Goal: Obtain resource: Download file/media

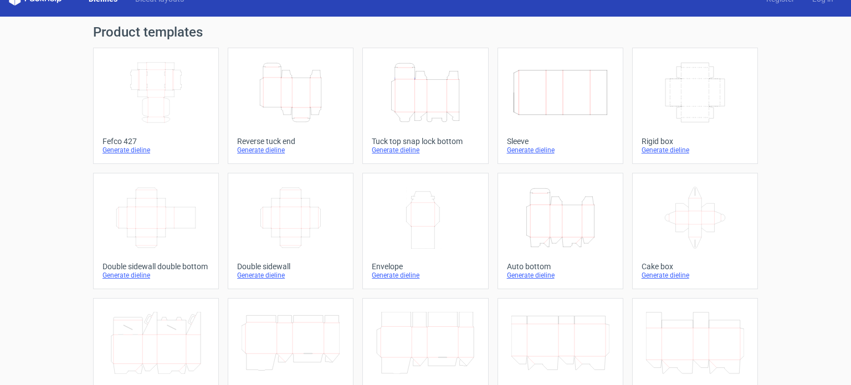
scroll to position [19, 0]
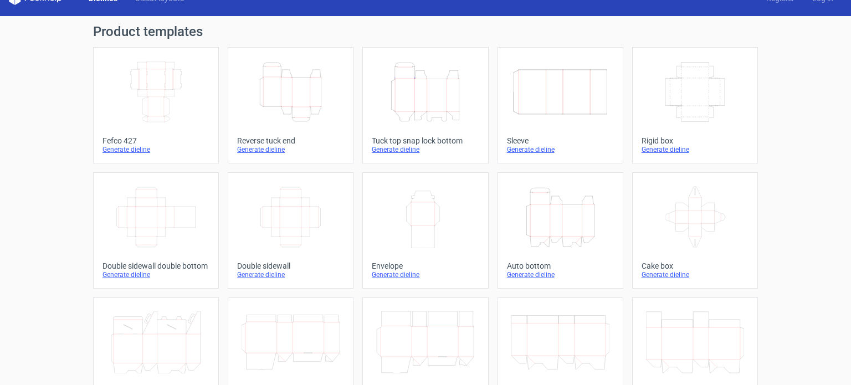
click at [135, 104] on icon "Width Depth Height" at bounding box center [156, 92] width 98 height 62
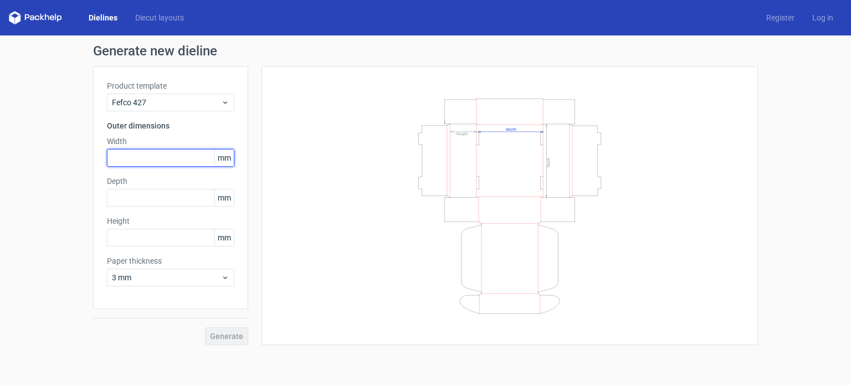
click at [143, 153] on input "text" at bounding box center [170, 158] width 127 height 18
type input "290"
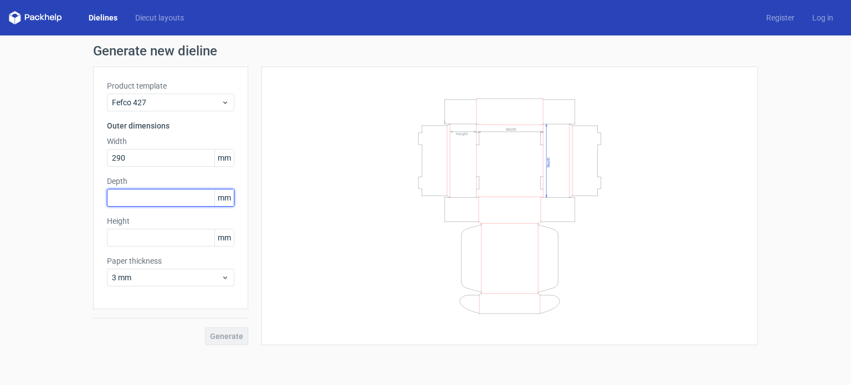
click at [145, 203] on input "text" at bounding box center [170, 198] width 127 height 18
type input "210"
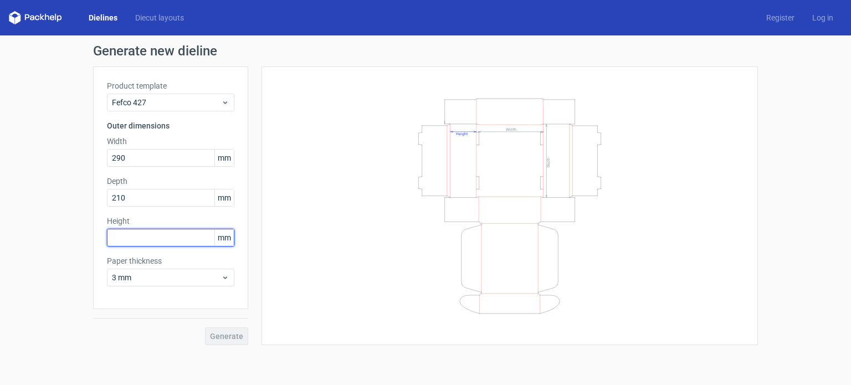
click at [149, 241] on input "text" at bounding box center [170, 238] width 127 height 18
type input "90"
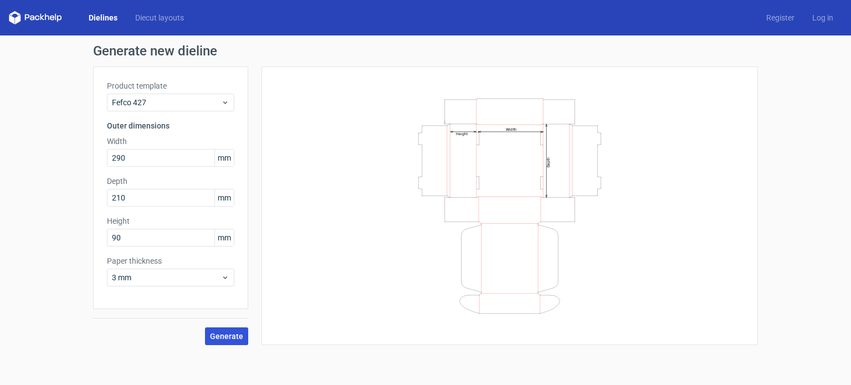
click at [237, 335] on span "Generate" at bounding box center [226, 336] width 33 height 8
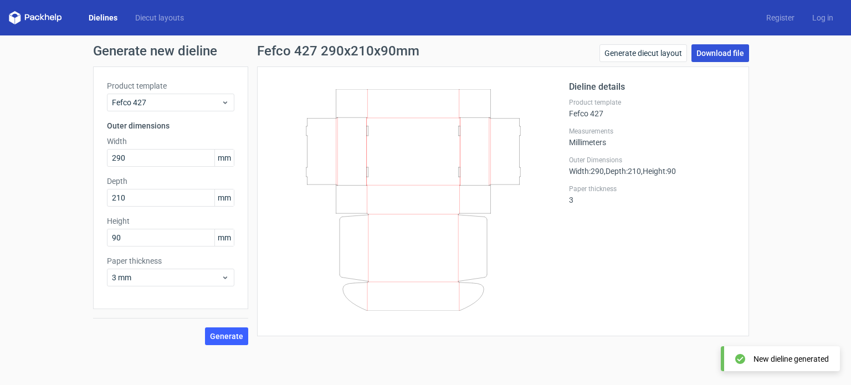
click at [714, 53] on link "Download file" at bounding box center [720, 53] width 58 height 18
